Goal: Use online tool/utility: Use online tool/utility

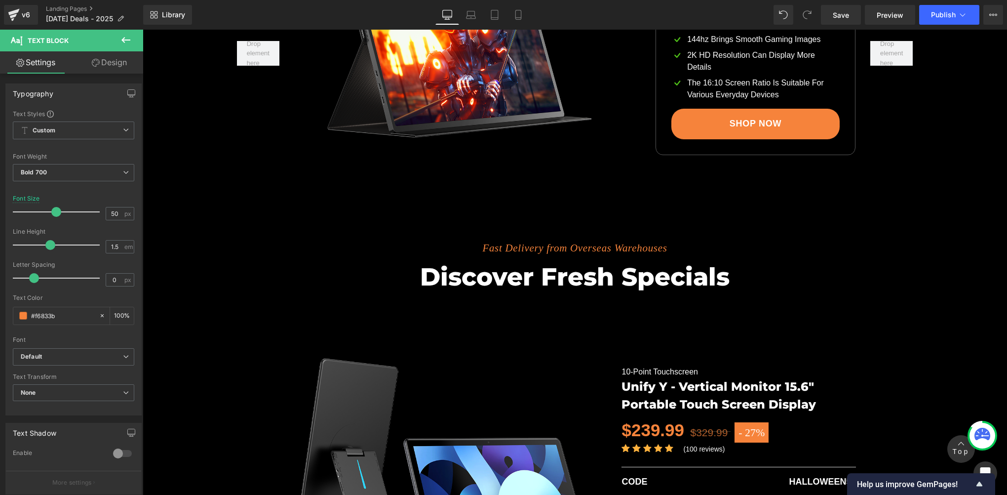
scroll to position [1370, 0]
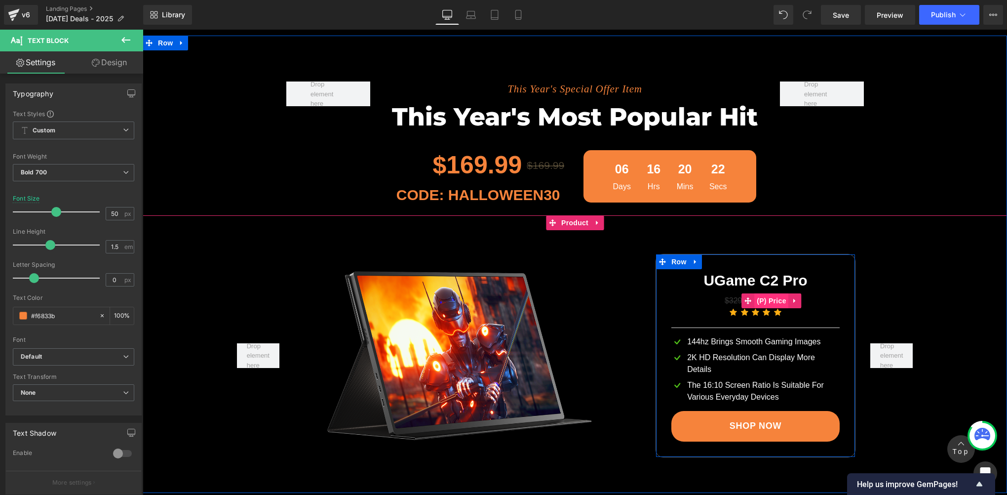
click at [754, 305] on span "(P) Price" at bounding box center [771, 300] width 35 height 15
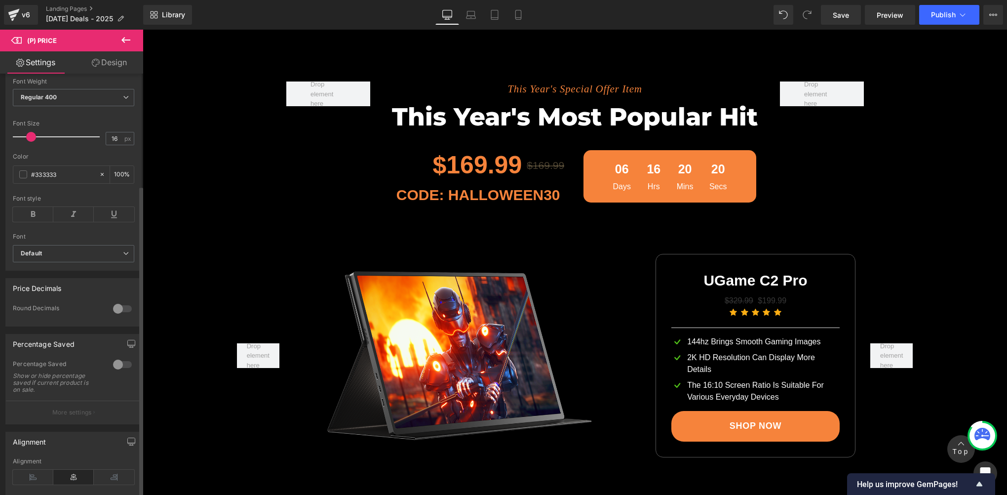
scroll to position [168, 0]
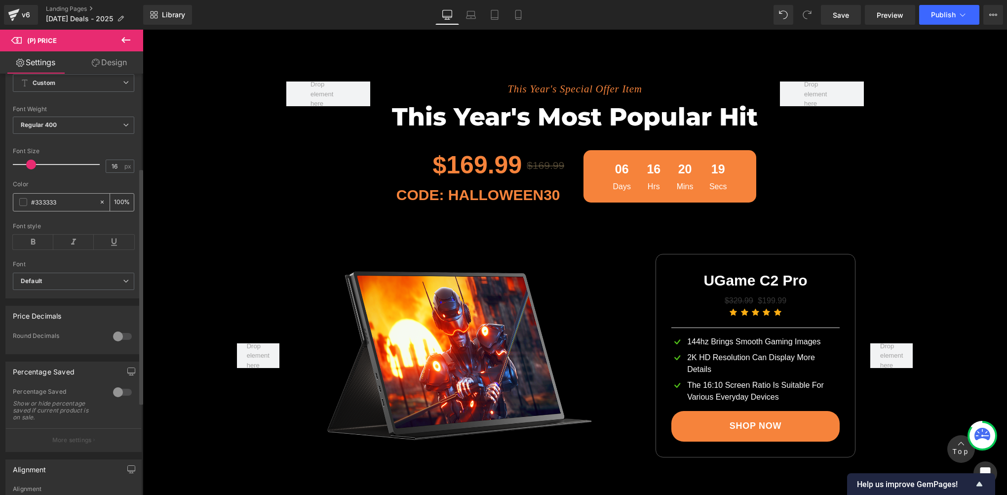
click at [25, 206] on span at bounding box center [23, 202] width 8 height 8
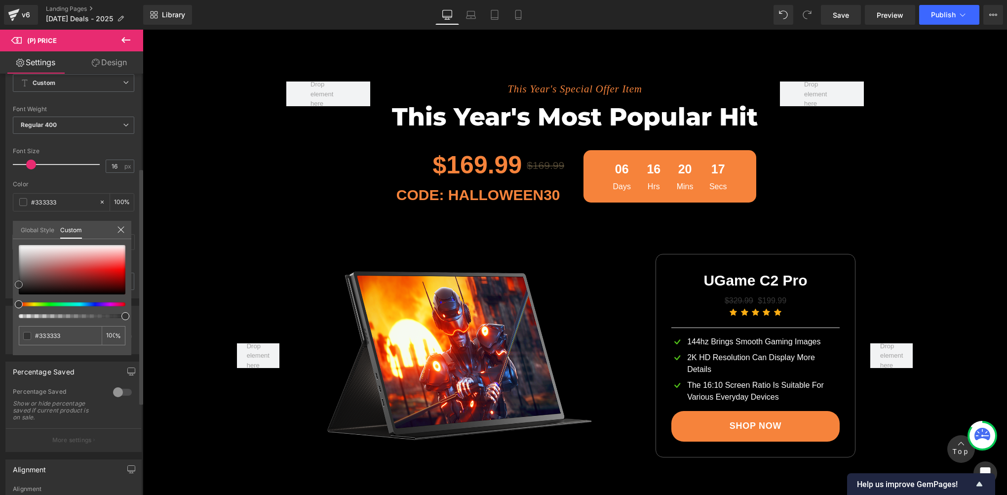
type input "#bbaeae"
type input "#eeebeb"
type input "#ffffff"
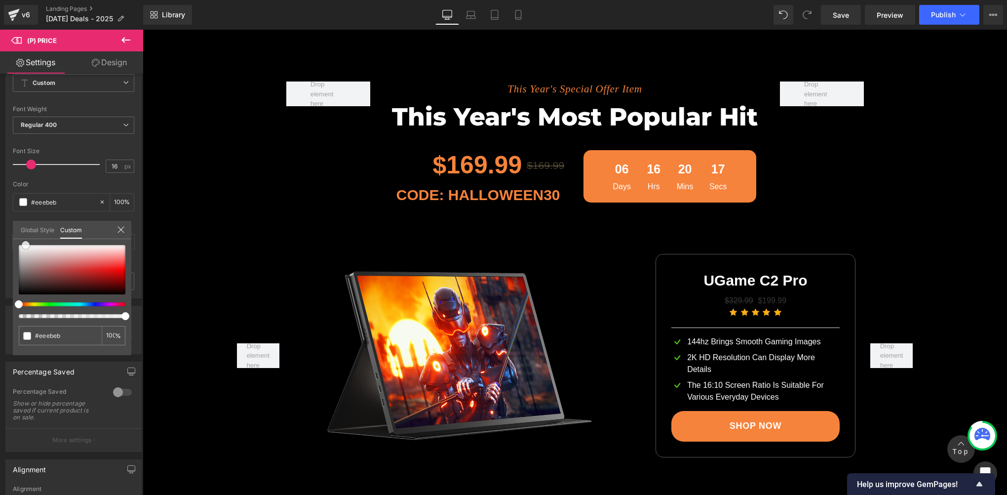
type input "#ffffff"
drag, startPoint x: 26, startPoint y: 244, endPoint x: -2, endPoint y: 169, distance: 79.9
click at [0, 169] on html "(P) Price You are previewing how the will restyle your page. You can not edit E…" at bounding box center [503, 247] width 1007 height 495
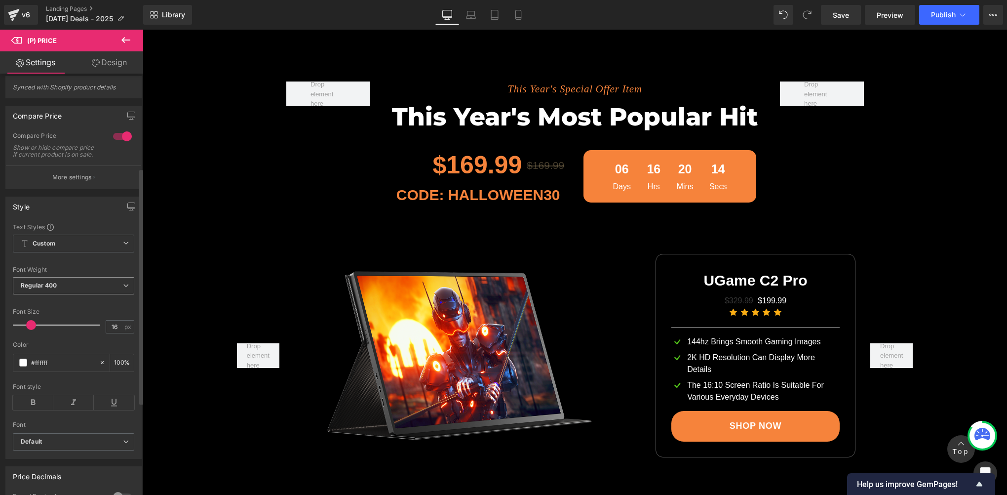
scroll to position [0, 0]
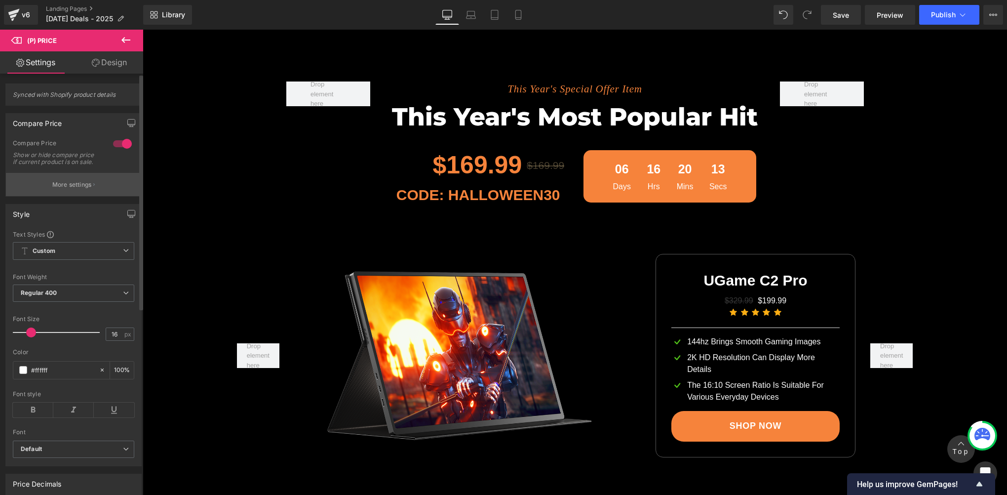
click at [65, 195] on button "More settings" at bounding box center [73, 184] width 135 height 23
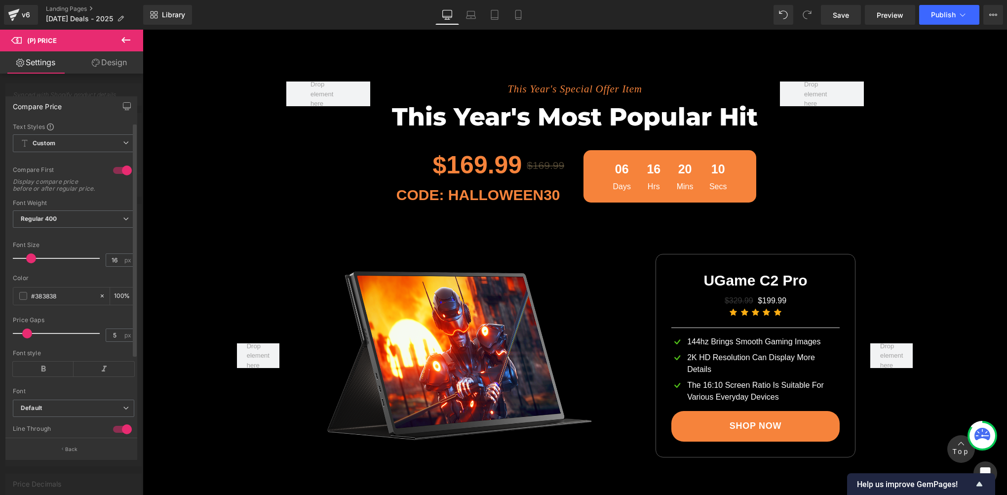
click at [120, 170] on div at bounding box center [123, 170] width 24 height 16
click at [24, 300] on span at bounding box center [23, 296] width 8 height 8
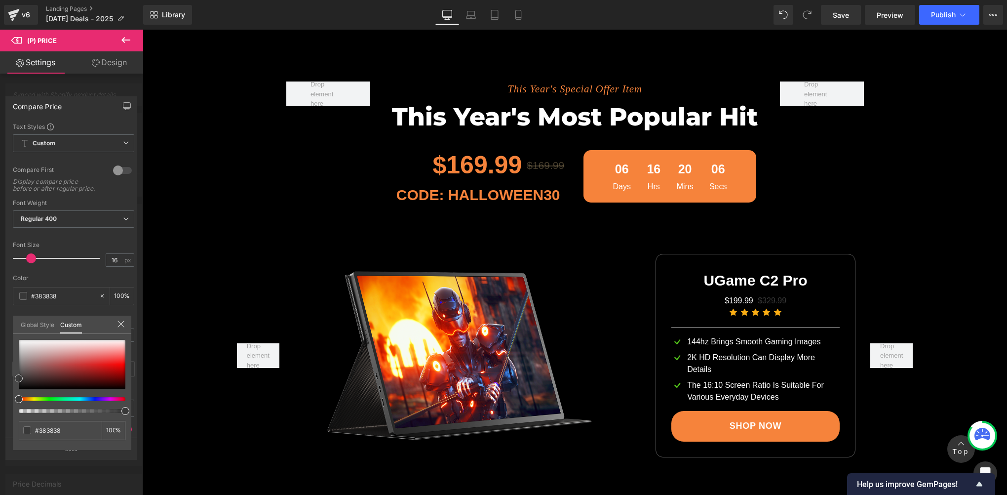
type input "#a59b9b"
type input "#aaa5a5"
type input "#e8e8e8"
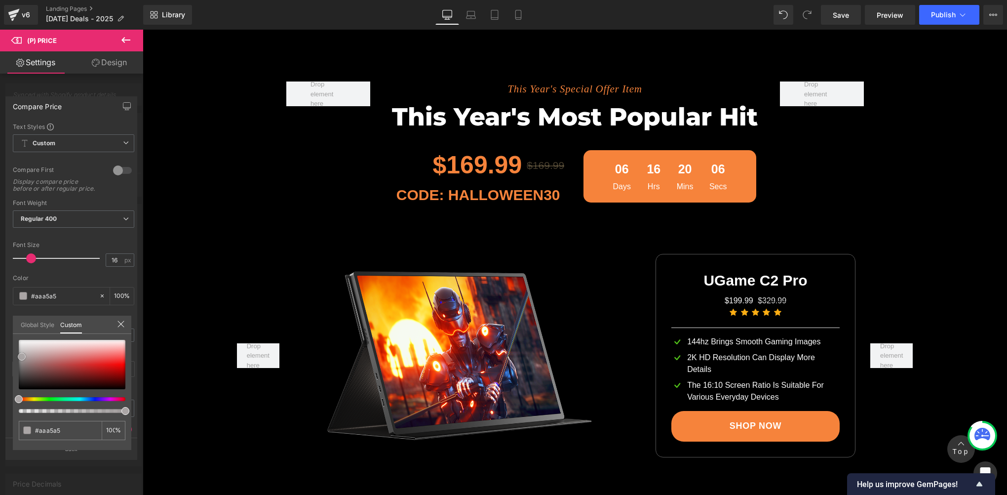
type input "#e8e8e8"
type input "#ffffff"
drag, startPoint x: 23, startPoint y: 357, endPoint x: 0, endPoint y: 255, distance: 105.2
click at [0, 258] on html "(P) Price You are previewing how the will restyle your page. You can not edit E…" at bounding box center [503, 247] width 1007 height 495
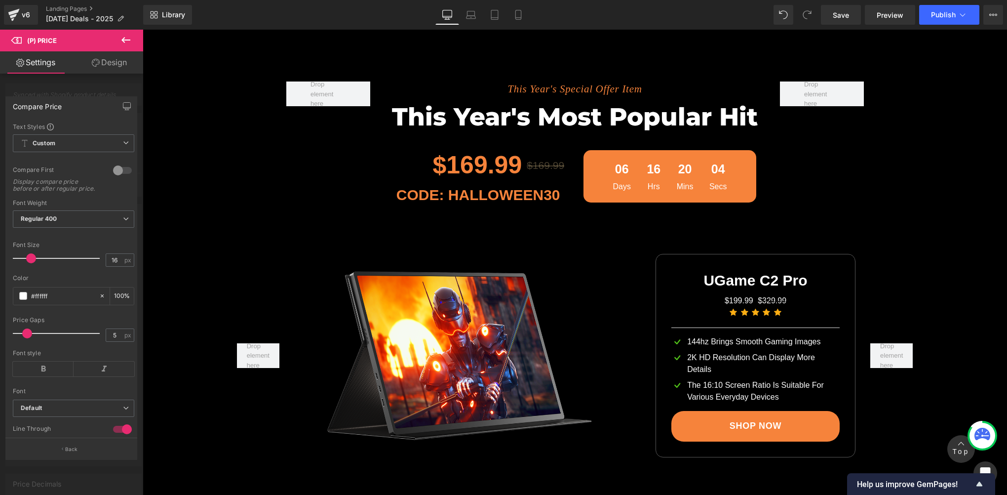
click at [460, 164] on div at bounding box center [575, 262] width 864 height 465
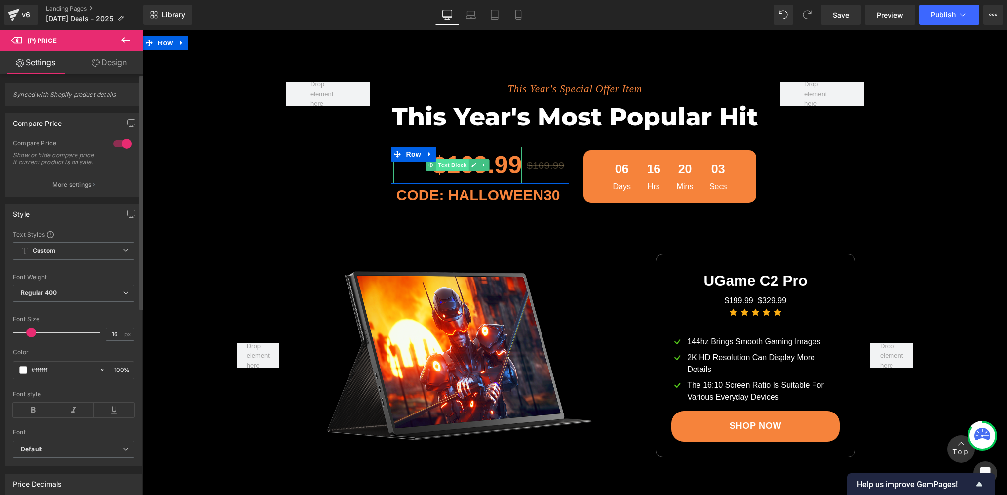
click at [442, 159] on span "Text Block" at bounding box center [452, 165] width 33 height 12
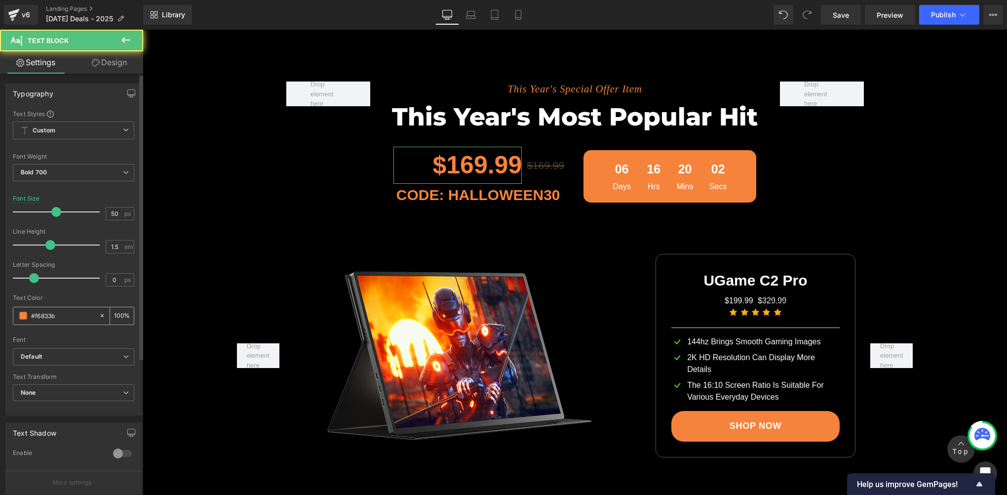
click at [60, 316] on input "#f6833b" at bounding box center [62, 315] width 63 height 11
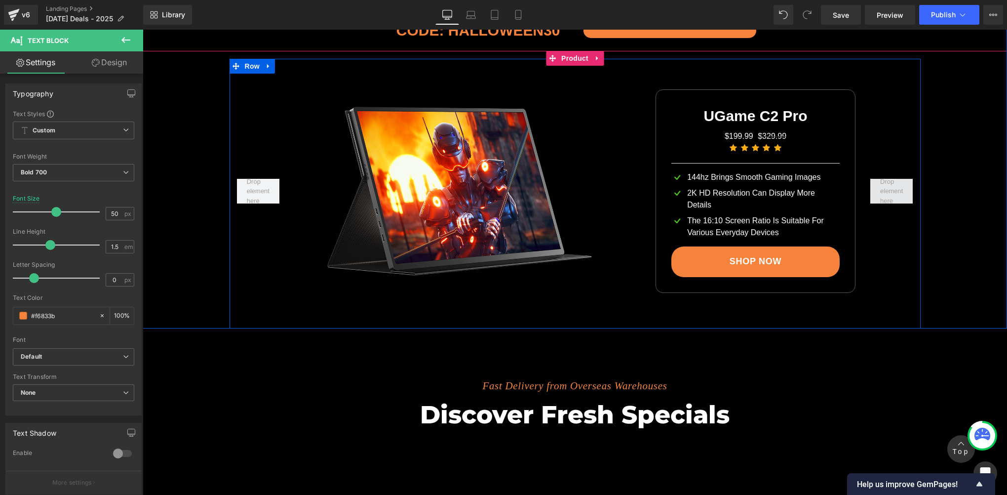
scroll to position [1370, 0]
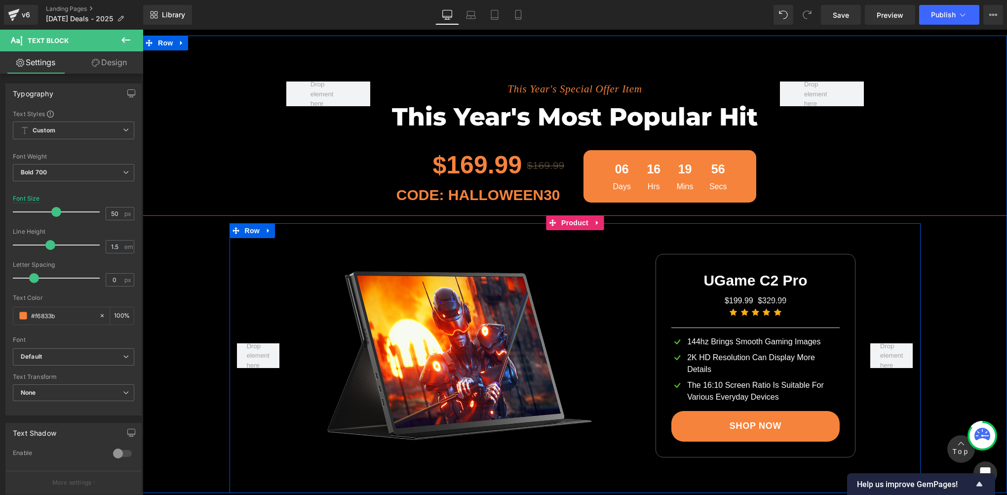
click at [940, 280] on div "Sale Off (P) Image UGame C2 Pro Text Block $199.99 $329.99 (P) Price Icon Icon …" at bounding box center [575, 357] width 864 height 269
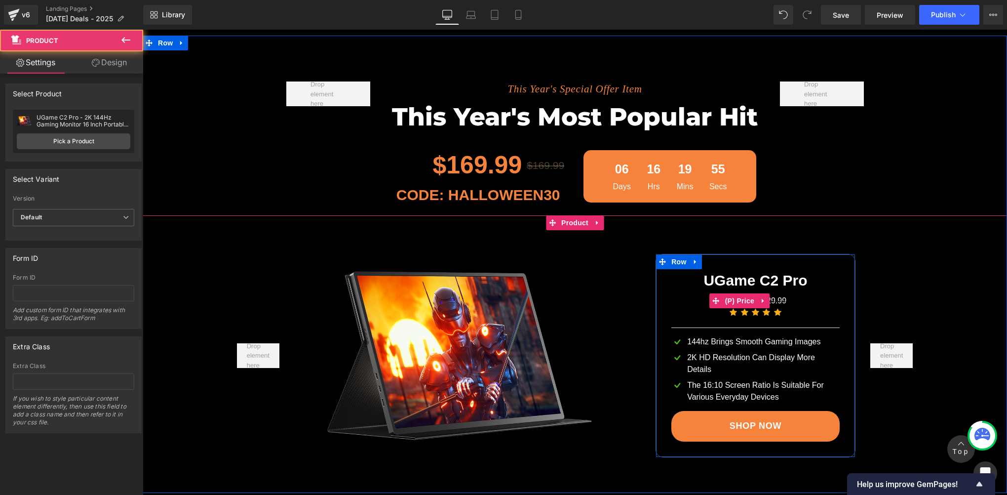
drag, startPoint x: 742, startPoint y: 302, endPoint x: 655, endPoint y: 283, distance: 88.8
click at [742, 302] on span "(P) Price" at bounding box center [740, 300] width 35 height 15
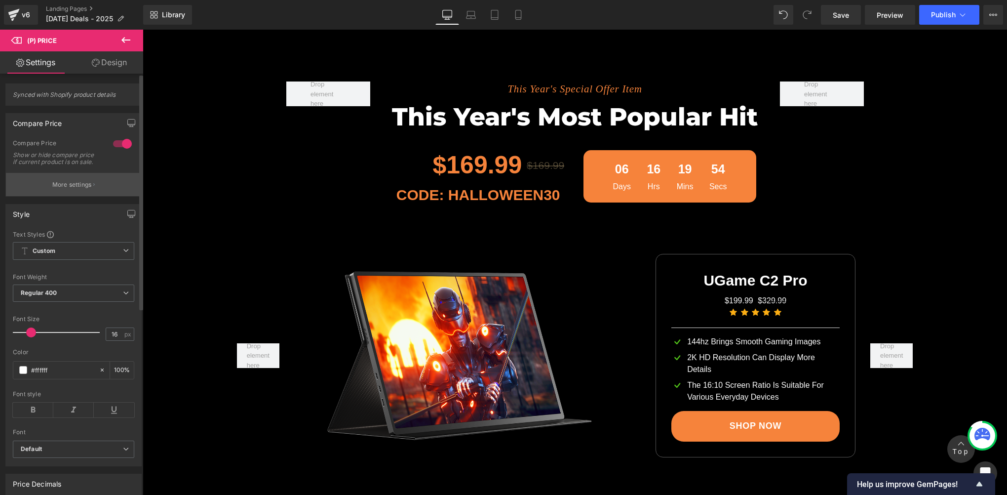
click at [60, 189] on p "More settings" at bounding box center [71, 184] width 39 height 9
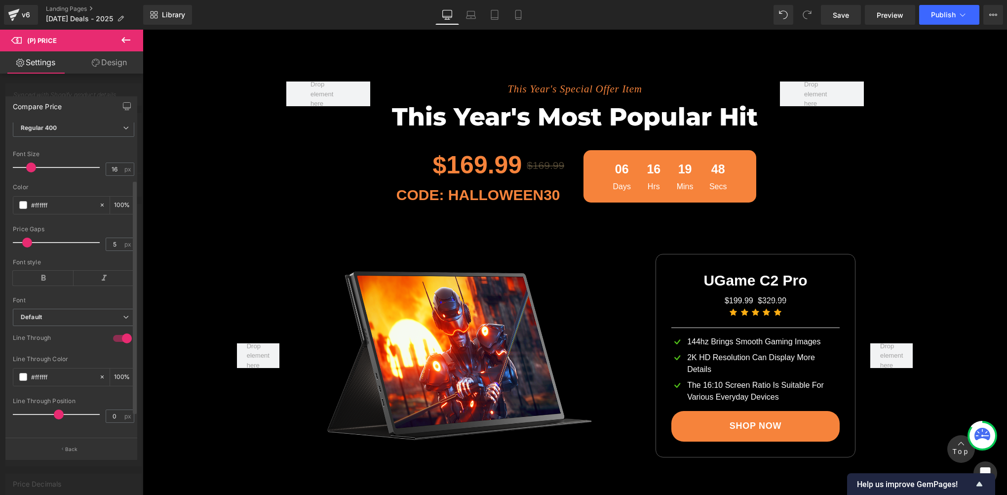
scroll to position [106, 0]
click at [62, 197] on input "#ffffff" at bounding box center [62, 202] width 63 height 11
paste input "6833b"
type input "#f6833b"
click at [57, 372] on input "#ffffff" at bounding box center [62, 374] width 63 height 11
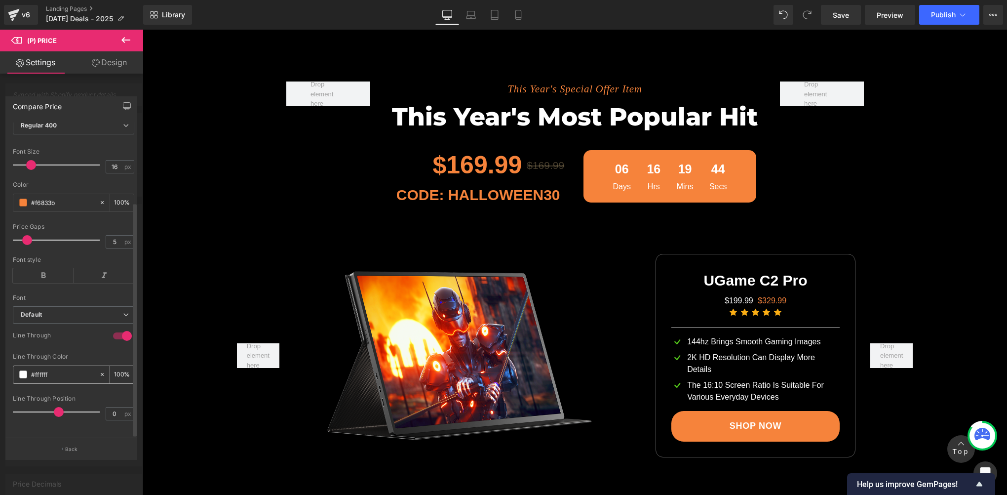
paste input "6833b"
type input "#f6833b"
click at [57, 331] on div "Line Through" at bounding box center [58, 336] width 90 height 10
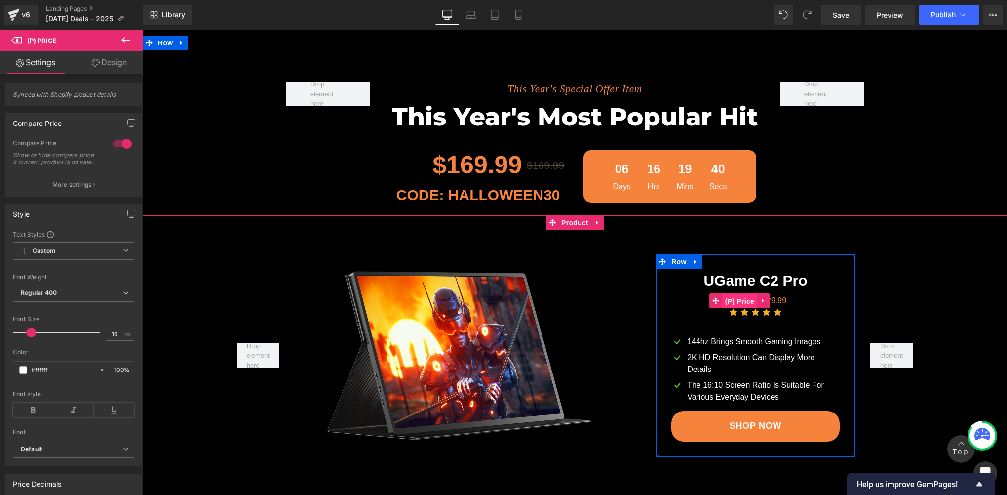
click at [741, 302] on span "(P) Price" at bounding box center [740, 301] width 35 height 15
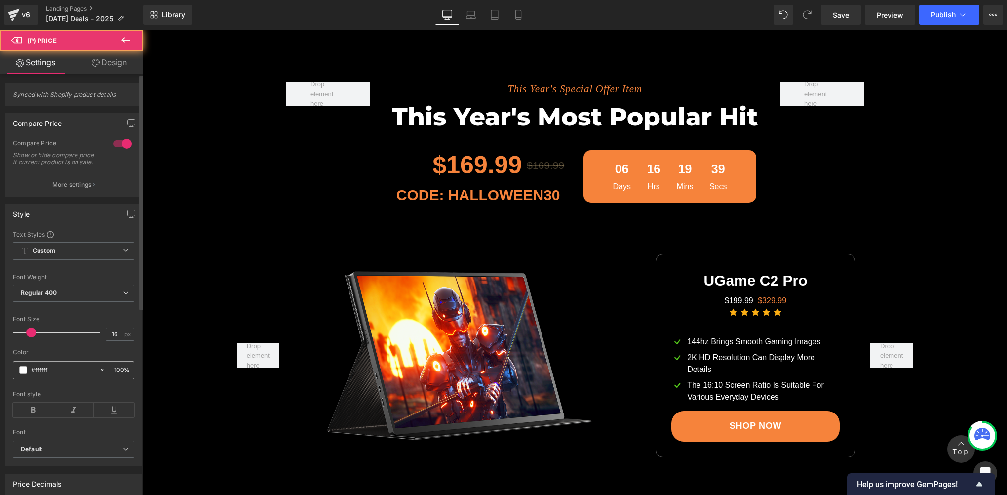
click at [62, 372] on input "#ffffff" at bounding box center [62, 369] width 63 height 11
paste input "6833b"
type input "#f6833b"
drag, startPoint x: 114, startPoint y: 338, endPoint x: 92, endPoint y: 338, distance: 21.2
click at [92, 338] on div "Font Size 16 px" at bounding box center [73, 331] width 121 height 33
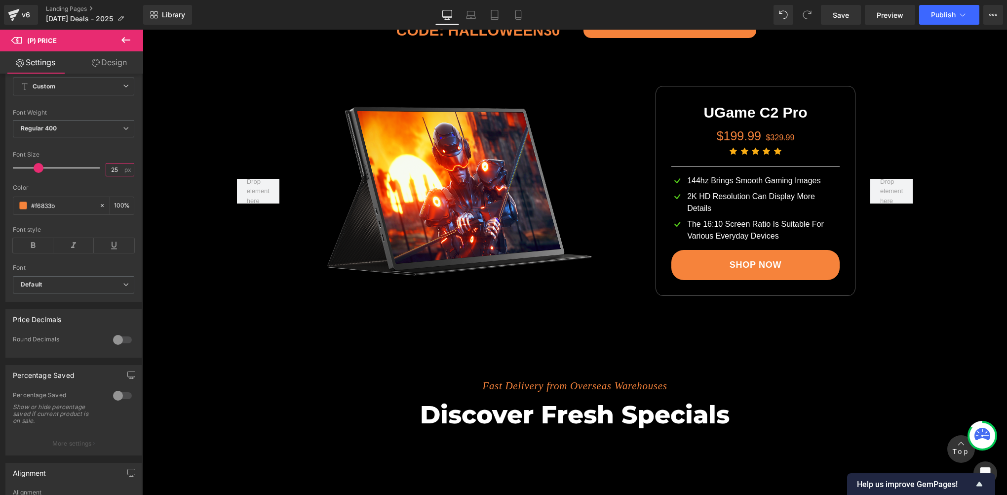
scroll to position [1370, 0]
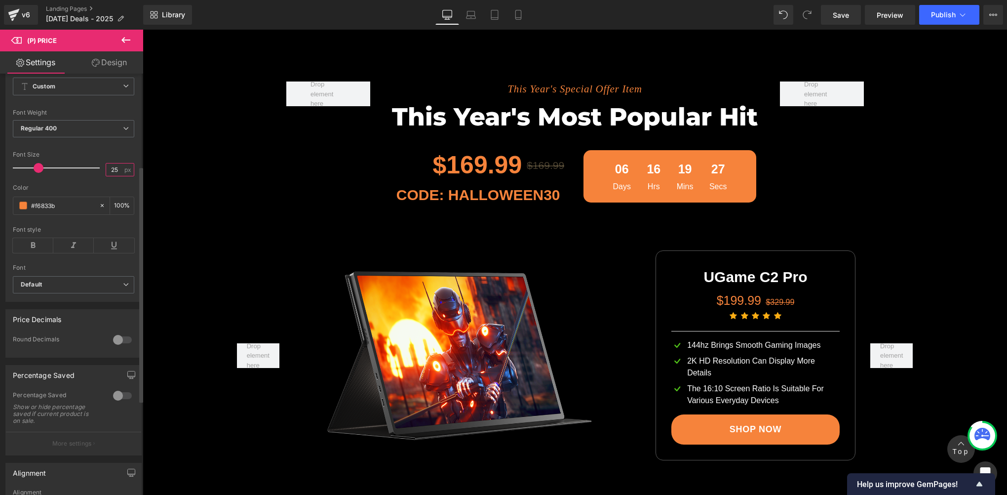
drag, startPoint x: 116, startPoint y: 172, endPoint x: 91, endPoint y: 172, distance: 25.2
click at [91, 172] on div "Font Size 25 px" at bounding box center [73, 167] width 121 height 33
type input "30"
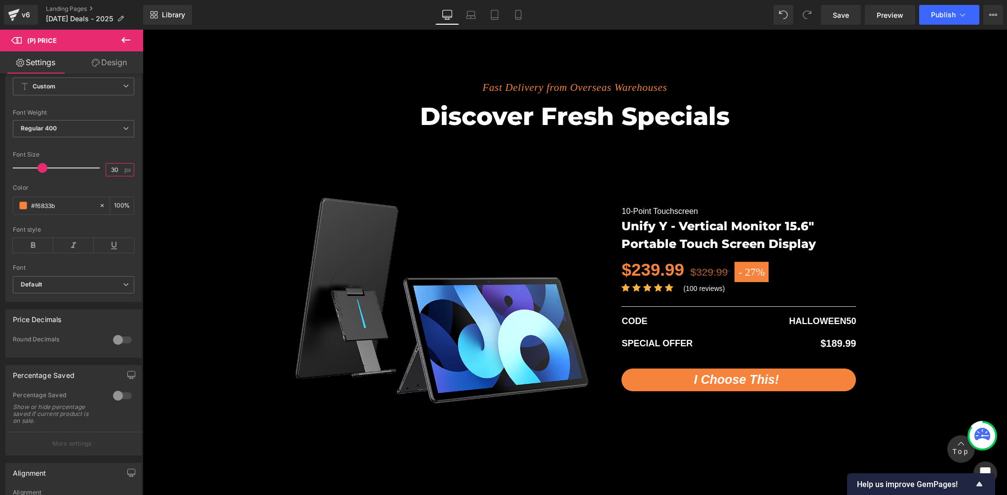
scroll to position [1863, 0]
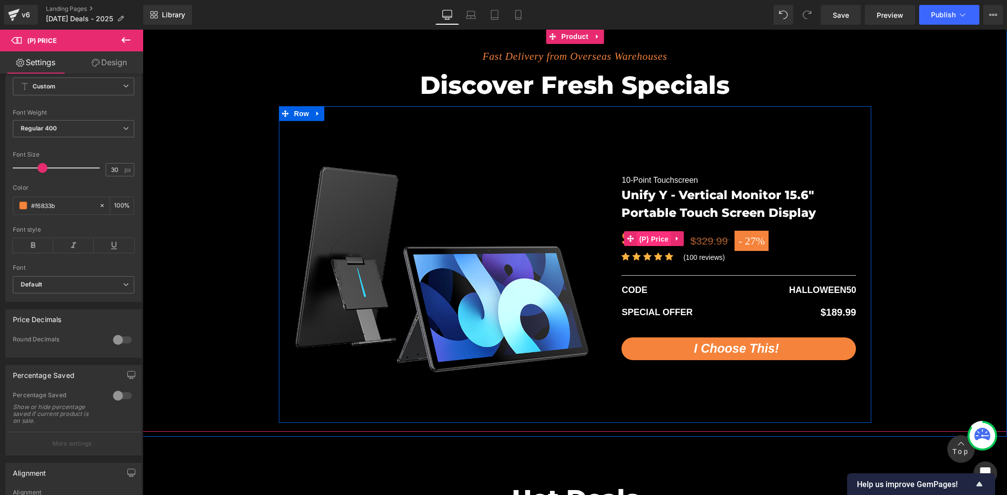
click at [650, 236] on span "(P) Price" at bounding box center [654, 238] width 35 height 15
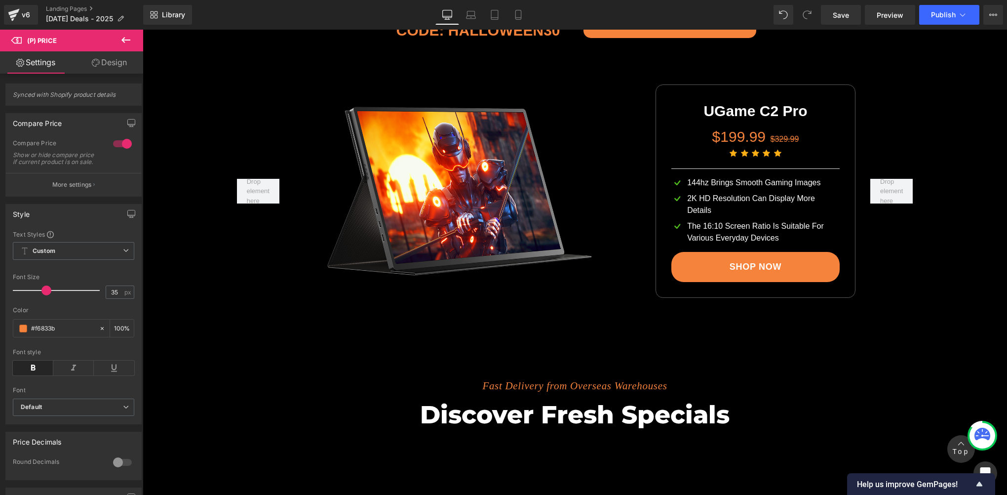
scroll to position [1370, 0]
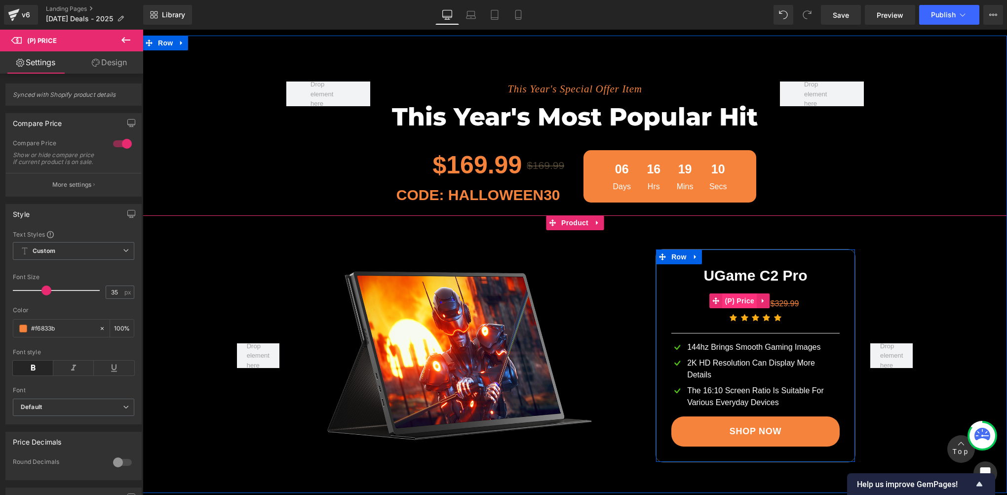
click at [732, 308] on span "(P) Price" at bounding box center [740, 300] width 35 height 15
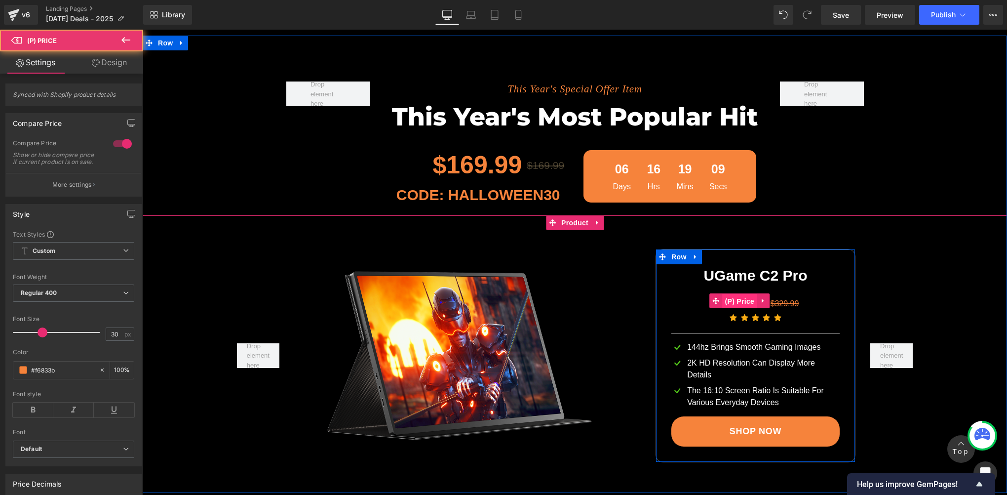
click at [732, 308] on span "(P) Price" at bounding box center [740, 301] width 35 height 15
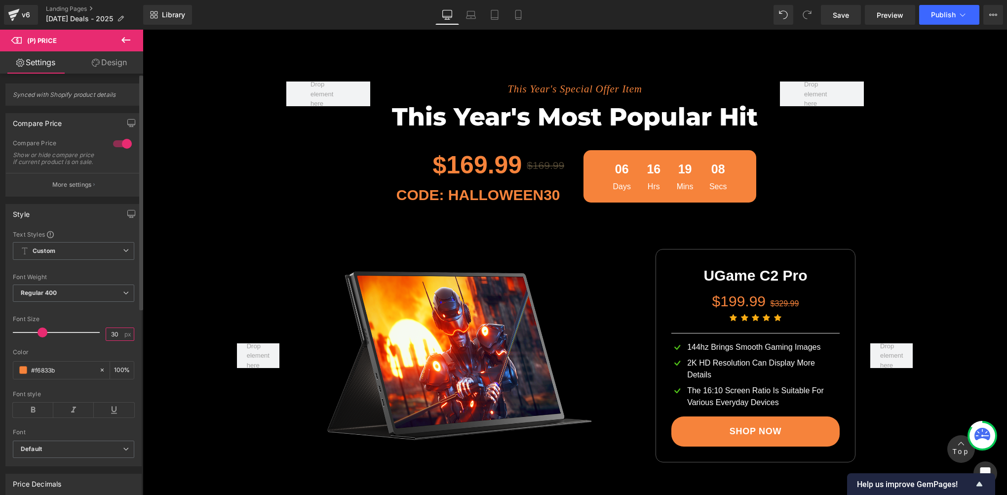
drag, startPoint x: 116, startPoint y: 342, endPoint x: 83, endPoint y: 340, distance: 33.7
click at [83, 340] on div "Font Size 30 px" at bounding box center [73, 331] width 121 height 33
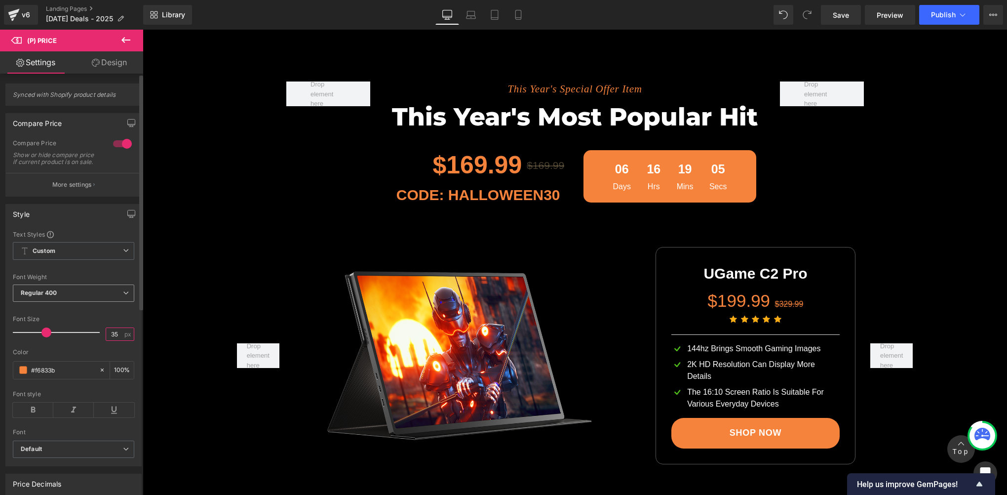
type input "35"
click at [64, 302] on span "Regular 400" at bounding box center [73, 292] width 121 height 17
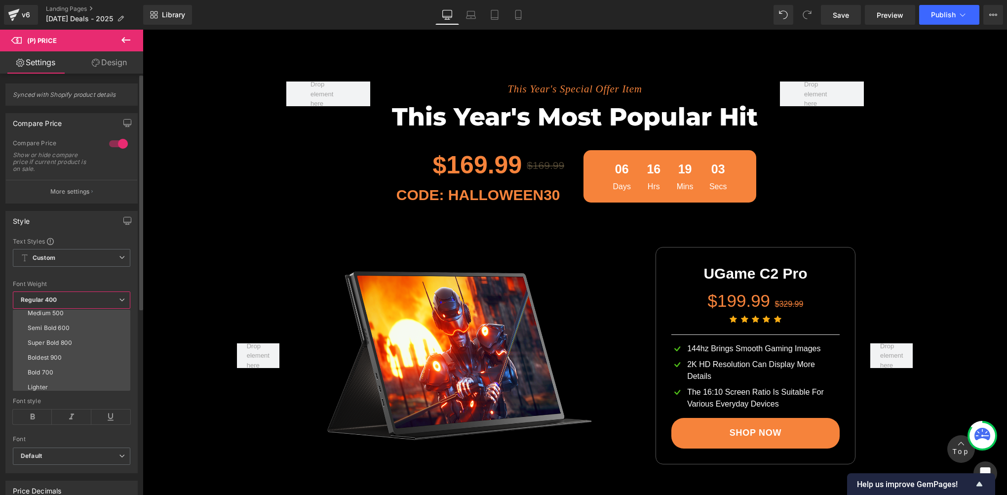
scroll to position [82, 0]
click at [59, 311] on div "Semi Bold 600" at bounding box center [49, 309] width 42 height 7
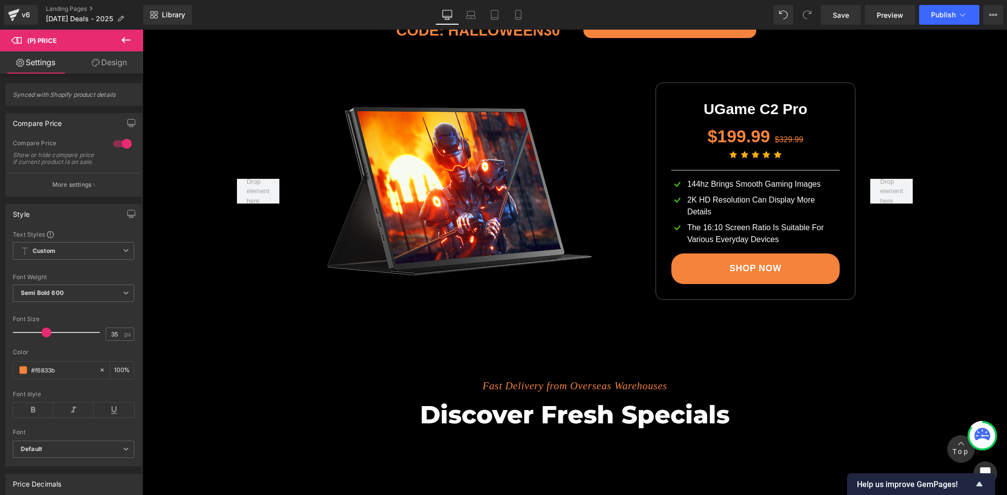
scroll to position [1863, 0]
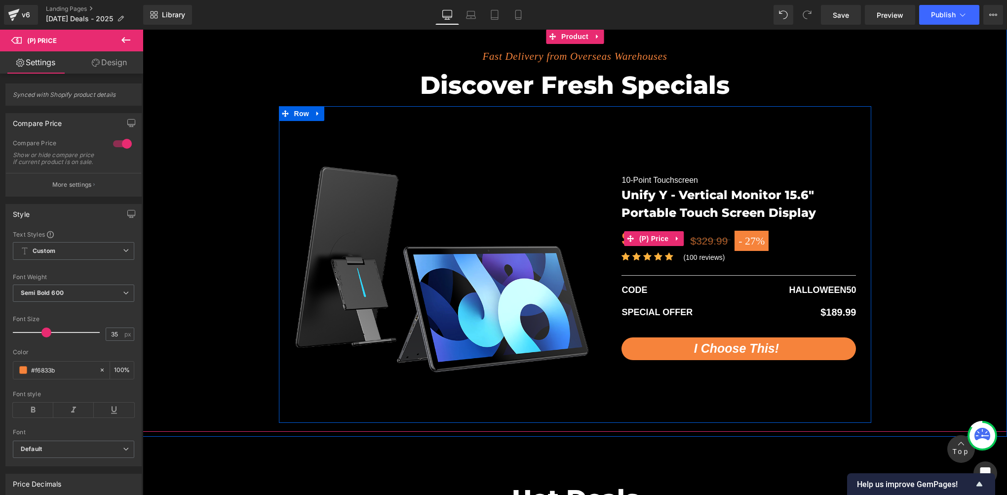
click at [699, 237] on span "$329.99" at bounding box center [710, 240] width 40 height 11
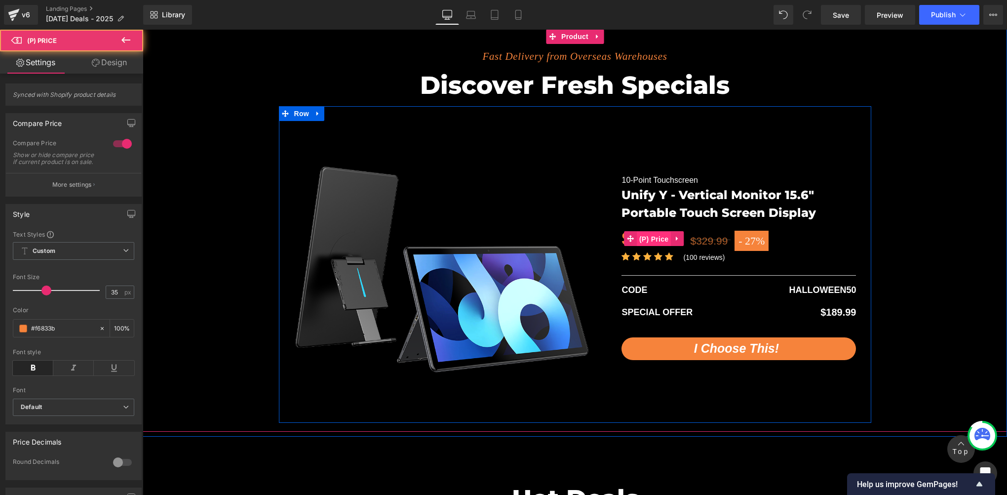
click at [650, 237] on span "(P) Price" at bounding box center [654, 238] width 35 height 15
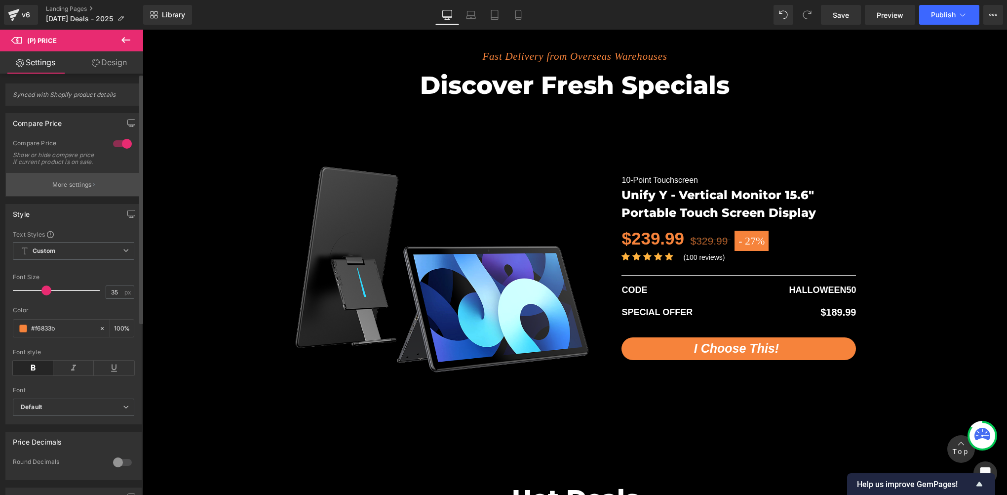
click at [42, 192] on button "More settings" at bounding box center [73, 184] width 135 height 23
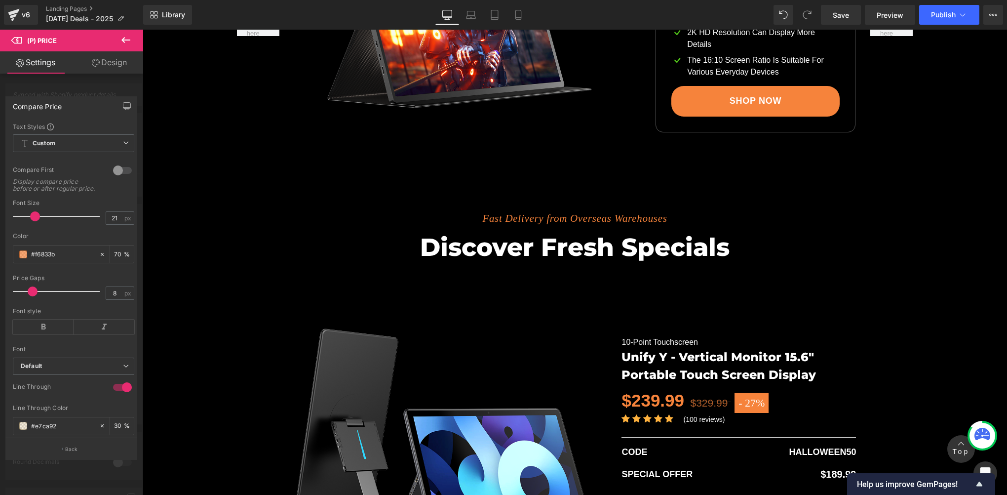
scroll to position [1534, 0]
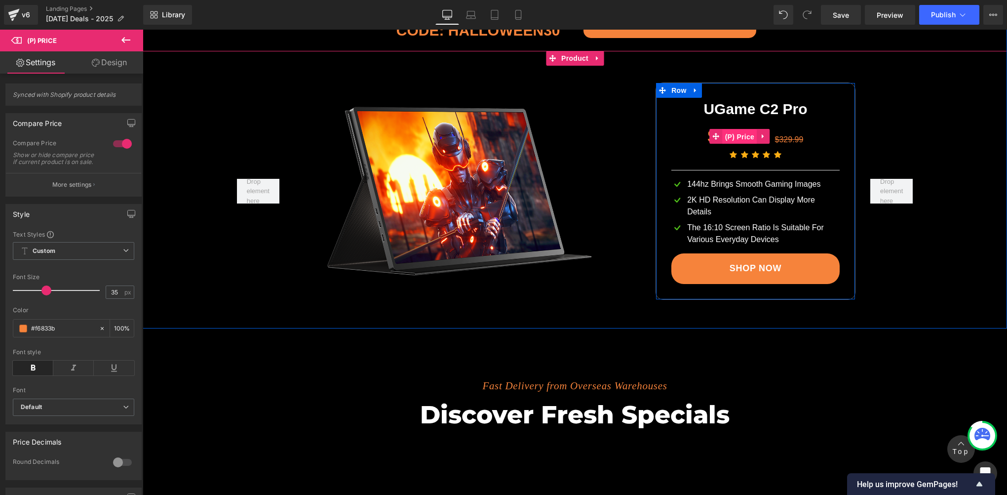
click at [743, 138] on span "(P) Price" at bounding box center [740, 136] width 35 height 15
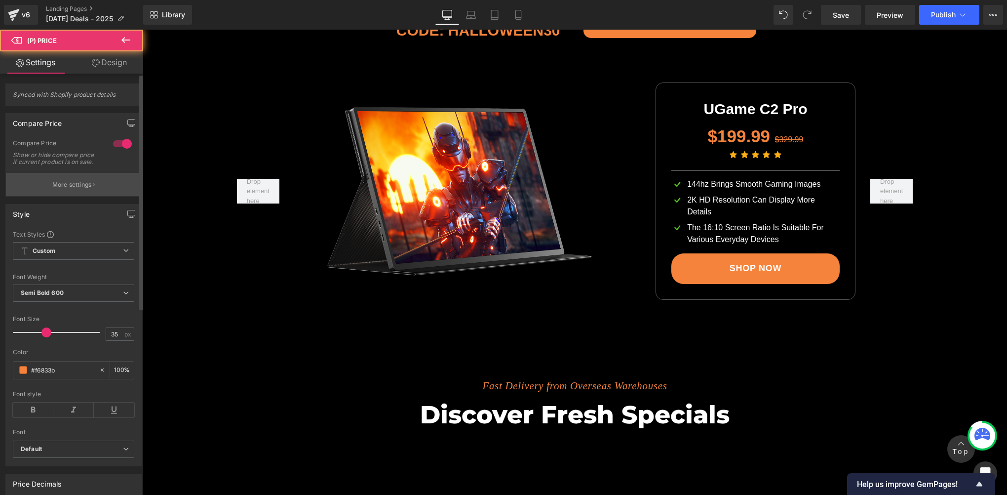
click at [35, 188] on button "More settings" at bounding box center [73, 184] width 135 height 23
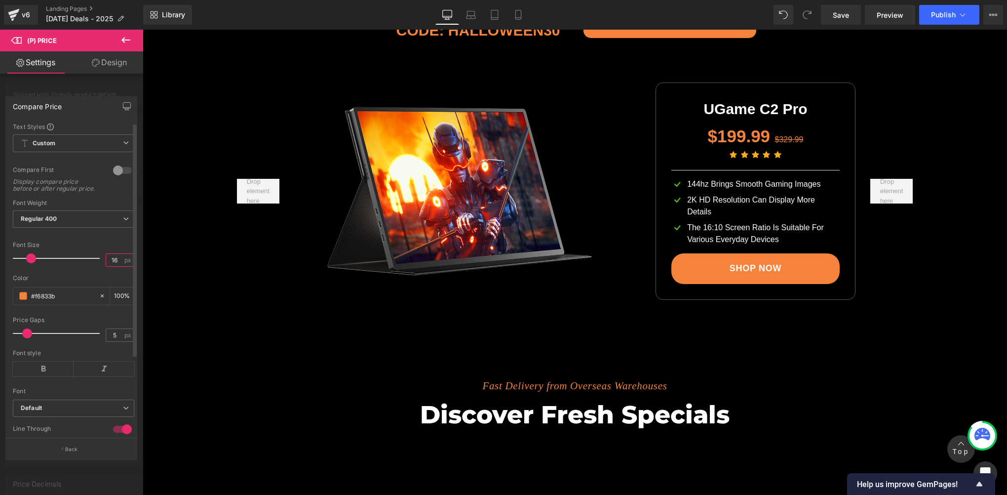
drag, startPoint x: 113, startPoint y: 265, endPoint x: 77, endPoint y: 264, distance: 35.5
click at [77, 264] on div "Font Size 16 px" at bounding box center [73, 257] width 121 height 33
type input "21"
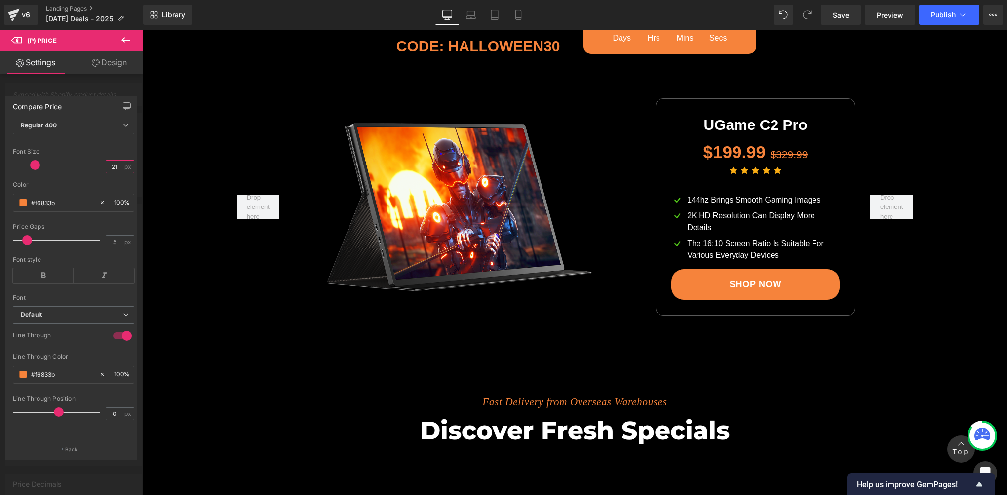
scroll to position [1370, 0]
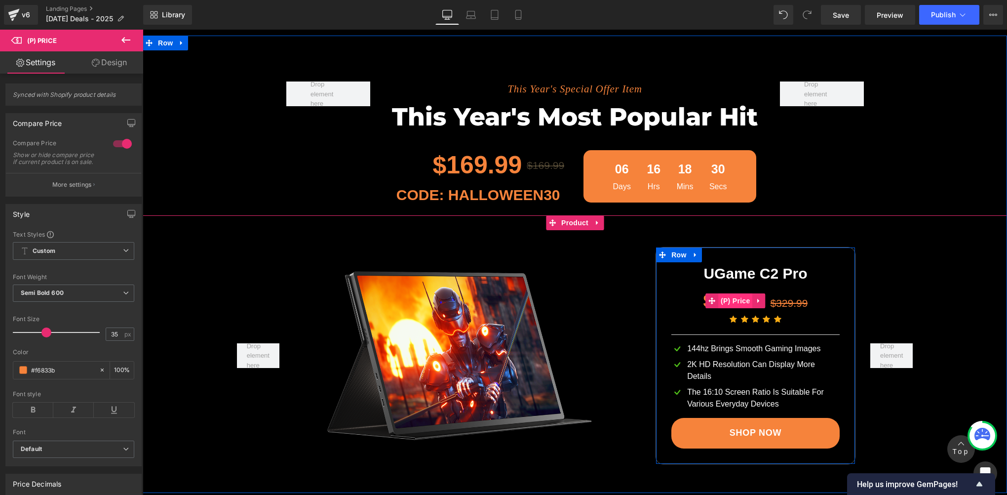
click at [735, 300] on span "(P) Price" at bounding box center [735, 300] width 35 height 15
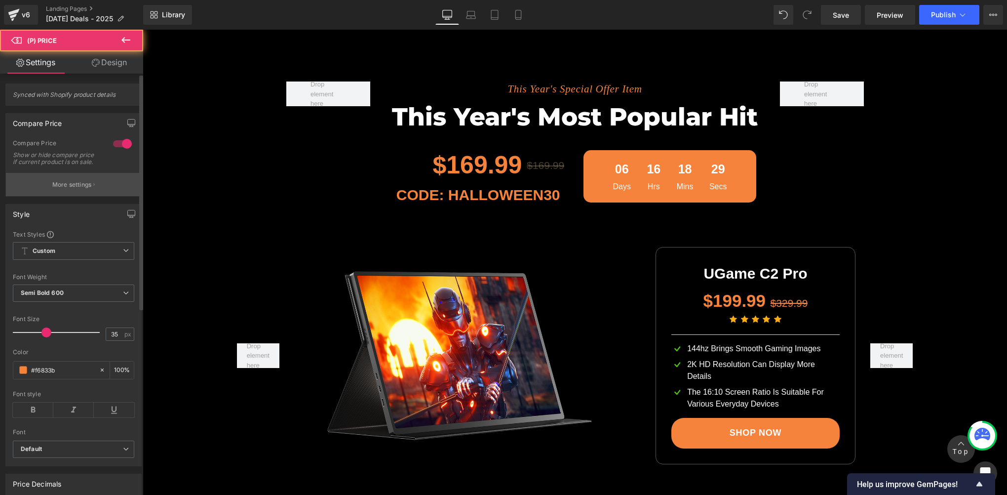
click at [93, 193] on button "More settings" at bounding box center [73, 184] width 135 height 23
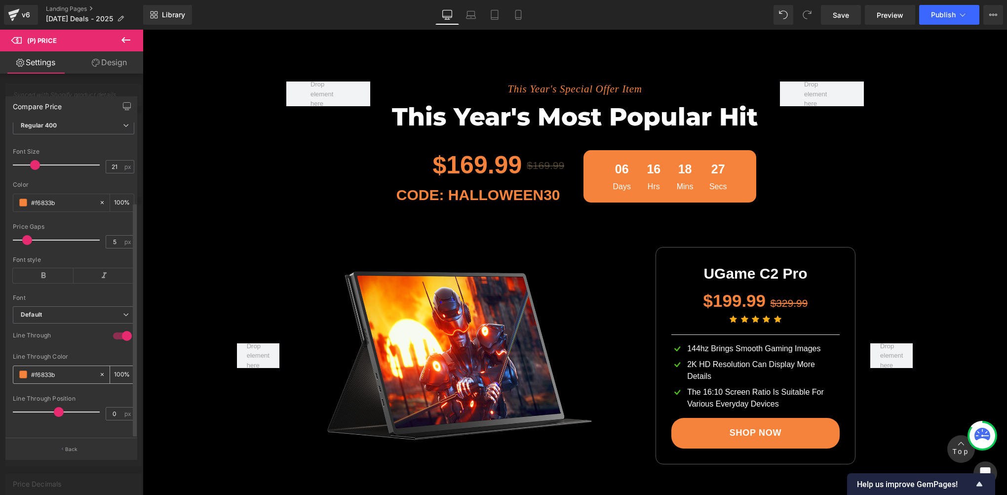
click at [116, 369] on input "100" at bounding box center [119, 374] width 10 height 11
type input "70"
click at [114, 197] on input "100" at bounding box center [119, 202] width 10 height 11
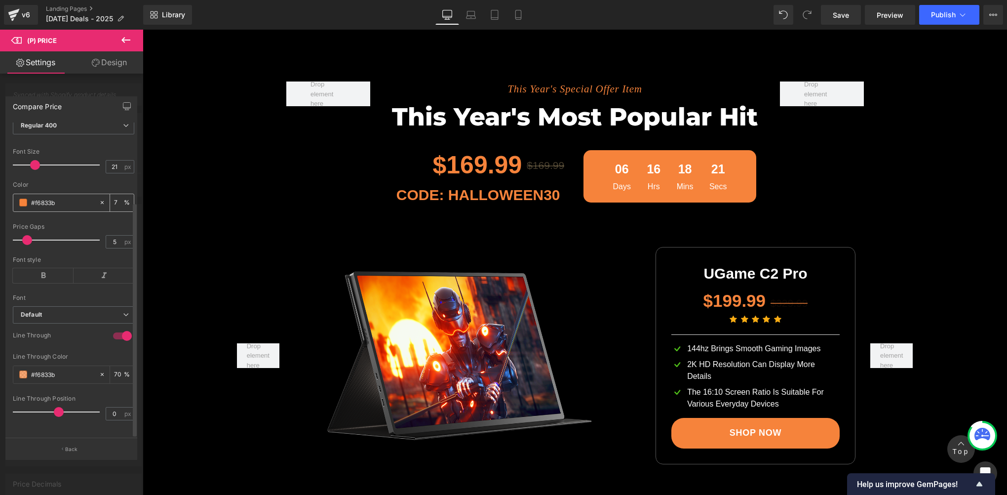
type input "70"
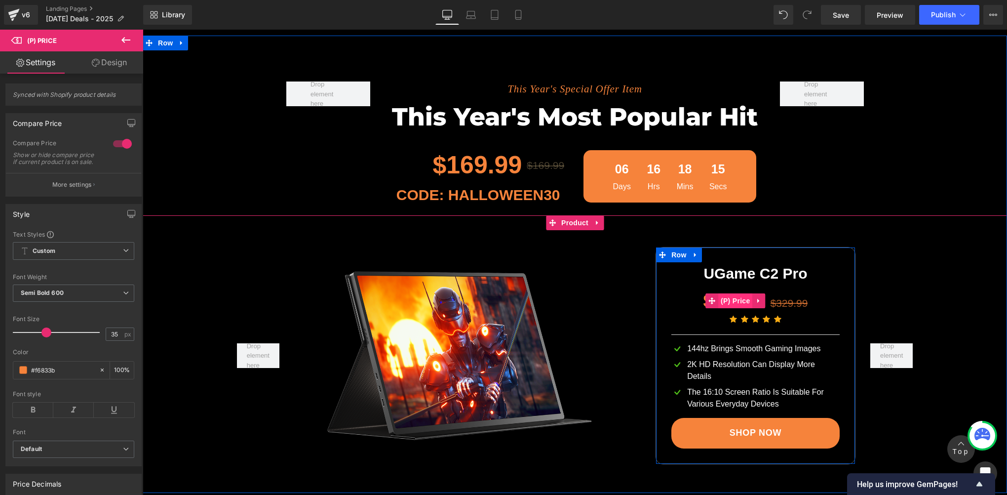
click at [730, 305] on span "(P) Price" at bounding box center [735, 300] width 35 height 15
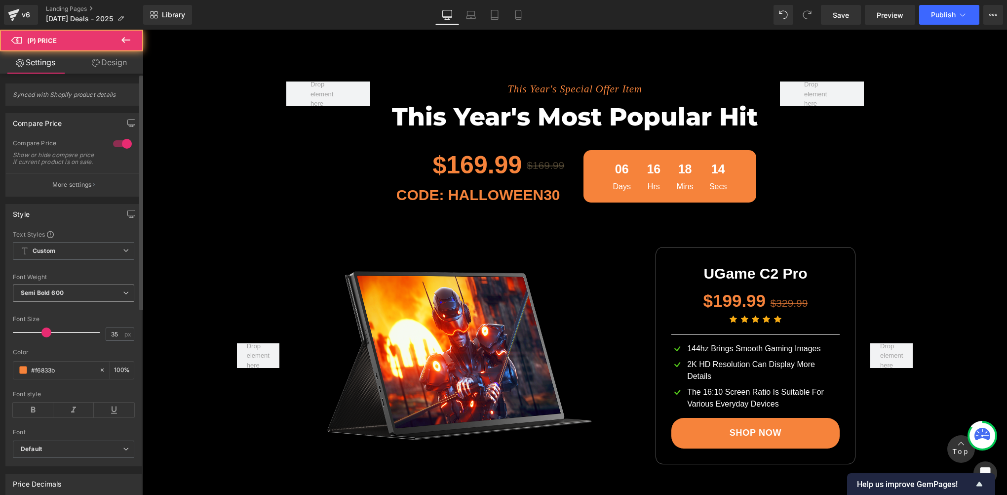
click at [76, 302] on span "Semi Bold 600" at bounding box center [73, 292] width 121 height 17
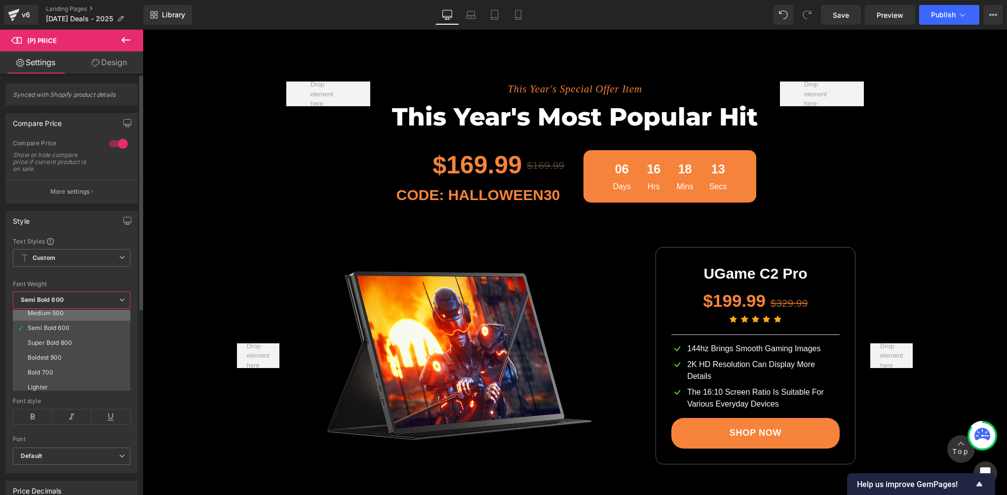
scroll to position [82, 0]
click at [57, 351] on li "Bold 700" at bounding box center [74, 353] width 122 height 15
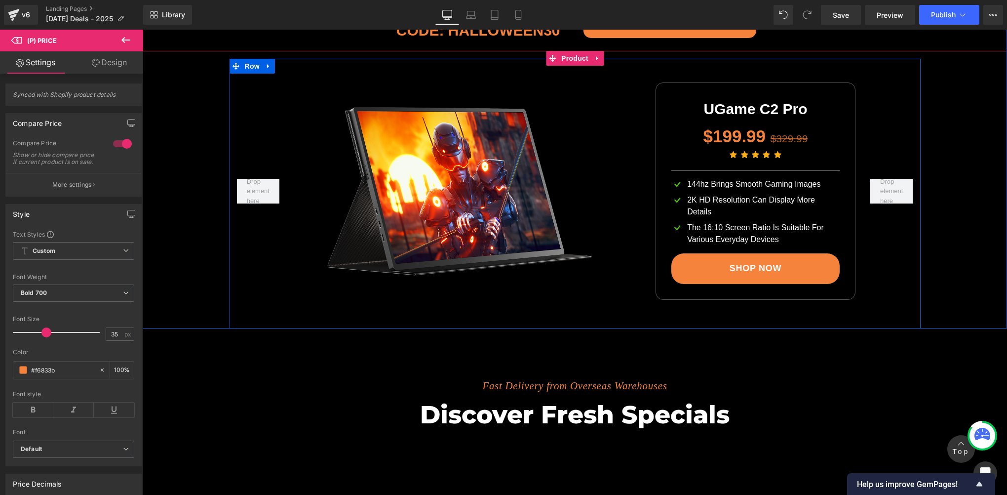
scroll to position [1370, 0]
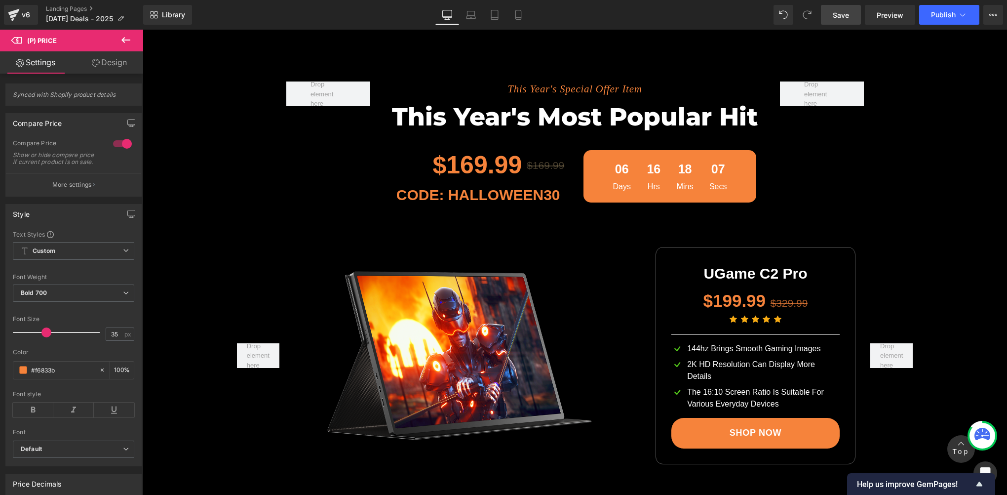
click at [841, 13] on span "Save" at bounding box center [841, 15] width 16 height 10
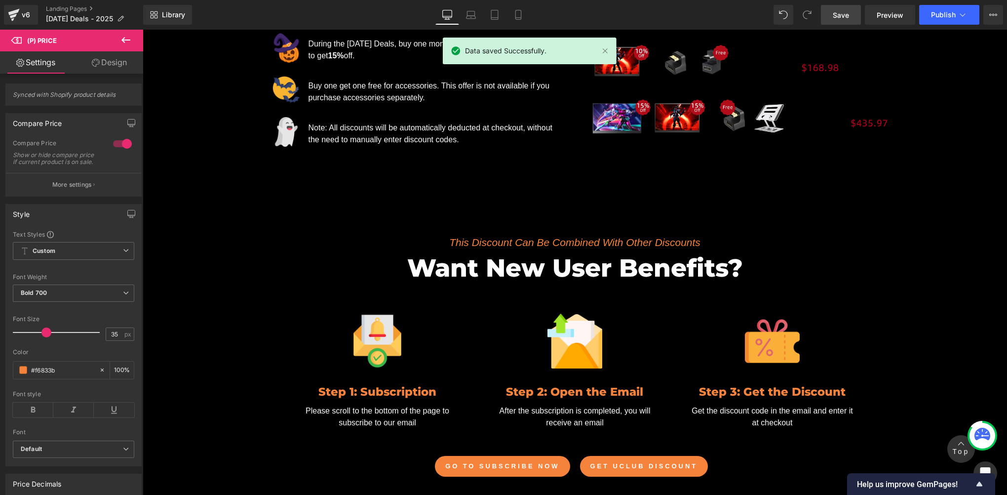
scroll to position [382, 0]
